Goal: Information Seeking & Learning: Find contact information

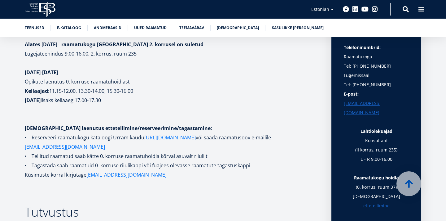
scroll to position [149, 0]
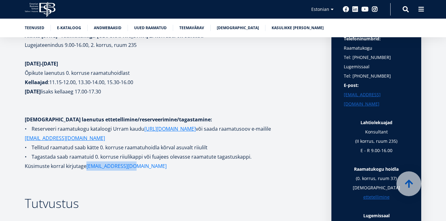
drag, startPoint x: 150, startPoint y: 166, endPoint x: 86, endPoint y: 166, distance: 63.5
click at [86, 166] on p "Küsimuste korral kirjutage raamatukogu@ebs.ee" at bounding box center [172, 165] width 294 height 9
copy link "[EMAIL_ADDRESS][DOMAIN_NAME]"
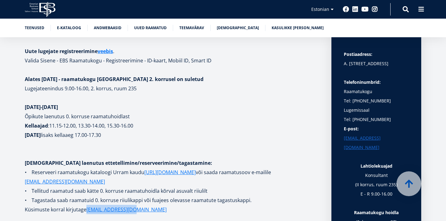
scroll to position [106, 0]
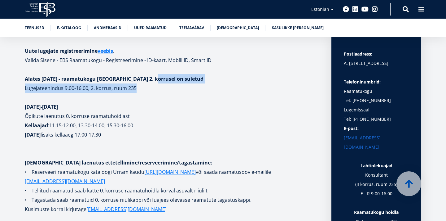
drag, startPoint x: 150, startPoint y: 79, endPoint x: 156, endPoint y: 86, distance: 9.4
click at [156, 86] on p "Lugejateenindus 9.00-16.00, 2. korrus, ruum 235" at bounding box center [172, 87] width 294 height 9
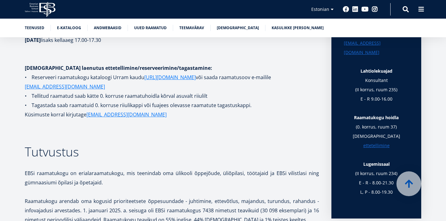
scroll to position [197, 0]
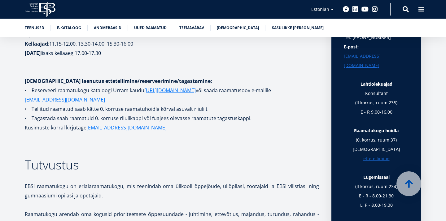
scroll to position [155, 0]
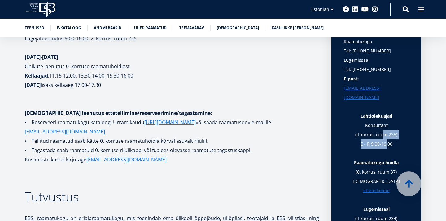
drag, startPoint x: 381, startPoint y: 115, endPoint x: 386, endPoint y: 129, distance: 14.8
click at [386, 129] on p "Konsultant (II korrus, ruum 235) E - R 9.00-16.00" at bounding box center [376, 139] width 65 height 37
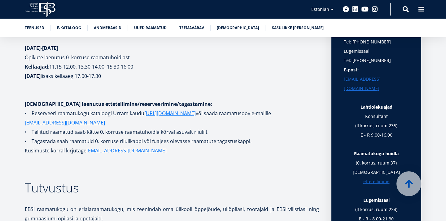
scroll to position [167, 0]
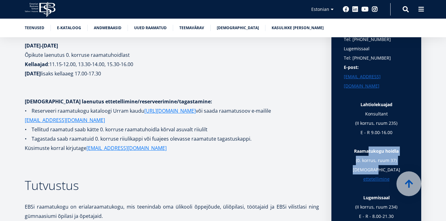
drag, startPoint x: 369, startPoint y: 134, endPoint x: 372, endPoint y: 152, distance: 18.4
click at [372, 152] on p "Raamatukogu hoidla (0. korrus, ruum 37) Raamatute ettetellimine" at bounding box center [376, 164] width 65 height 37
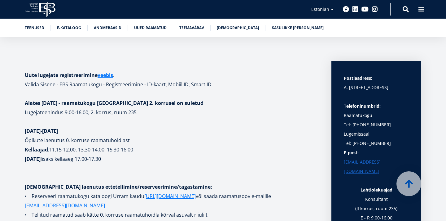
scroll to position [128, 0]
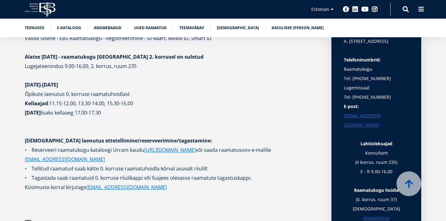
drag, startPoint x: 64, startPoint y: 85, endPoint x: 93, endPoint y: 113, distance: 39.7
click at [93, 113] on b "lisaks kellaaeg 17.00-17.30" at bounding box center [71, 112] width 60 height 7
drag, startPoint x: 70, startPoint y: 92, endPoint x: 138, endPoint y: 116, distance: 71.9
click at [138, 116] on p "Õpikute laenutus 0. korruse raamatuhoidlast Kellaajad : 11.15-12.00, 13.30-14.0…" at bounding box center [172, 103] width 294 height 28
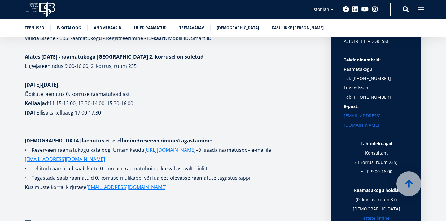
click at [138, 116] on p "Õpikute laenutus 0. korruse raamatuhoidlast Kellaajad : 11.15-12.00, 13.30-14.0…" at bounding box center [172, 103] width 294 height 28
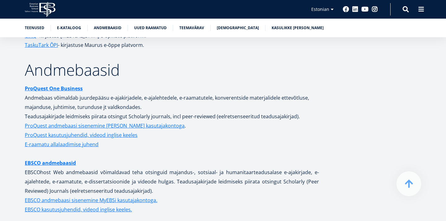
scroll to position [1239, 0]
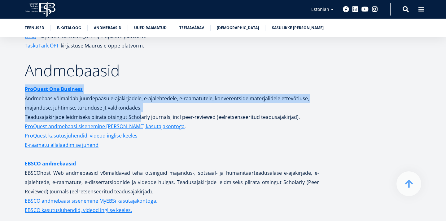
drag, startPoint x: 113, startPoint y: 81, endPoint x: 137, endPoint y: 106, distance: 35.1
click at [137, 106] on p "ProQuest One Business Andmebaas võimaldab juurdepääsu e-ajakirjadele, e-ajaleht…" at bounding box center [172, 102] width 294 height 37
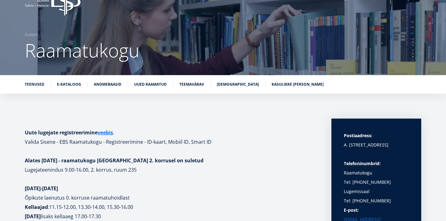
scroll to position [0, 0]
